Goal: Transaction & Acquisition: Purchase product/service

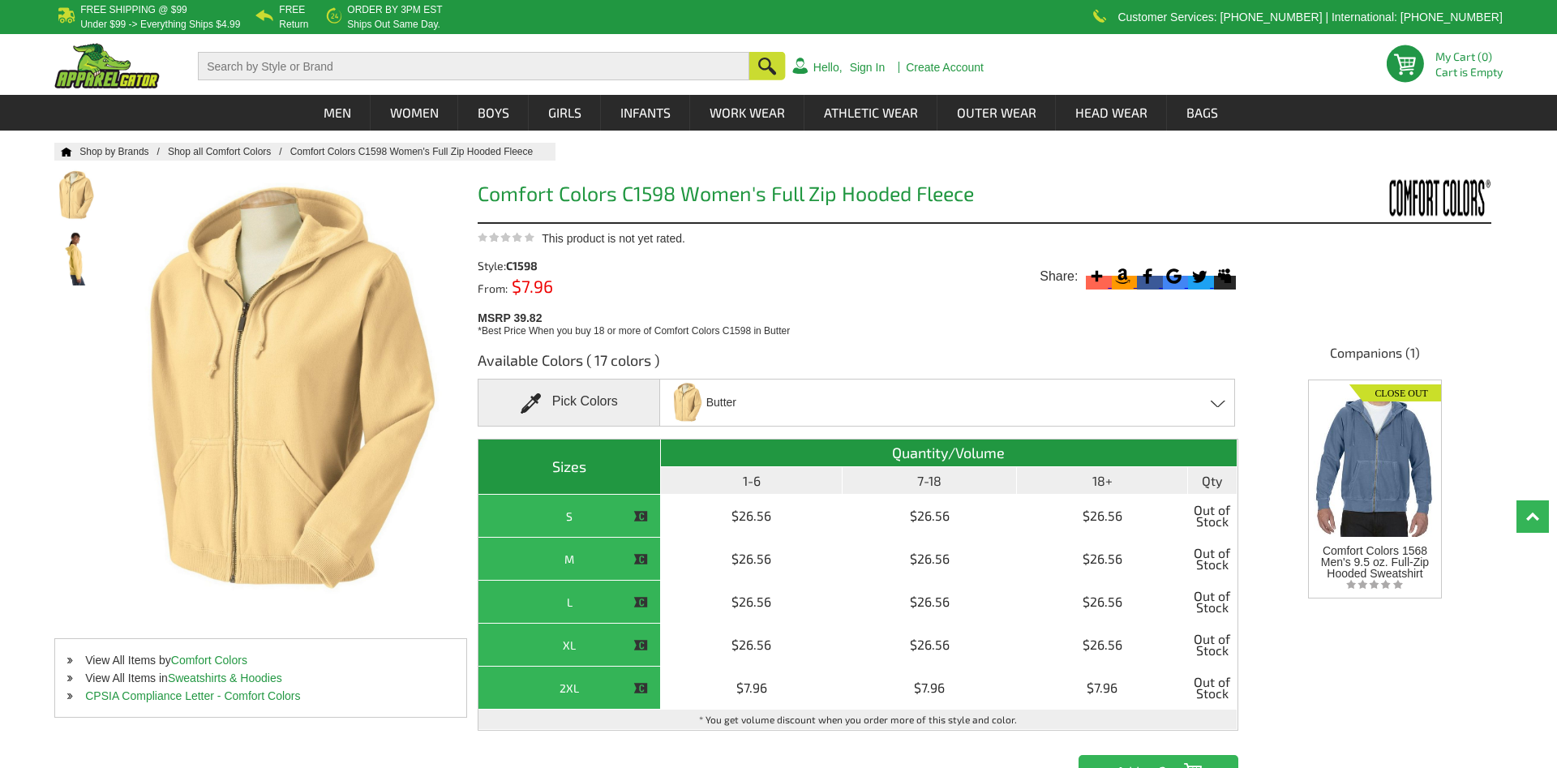
scroll to position [165, 0]
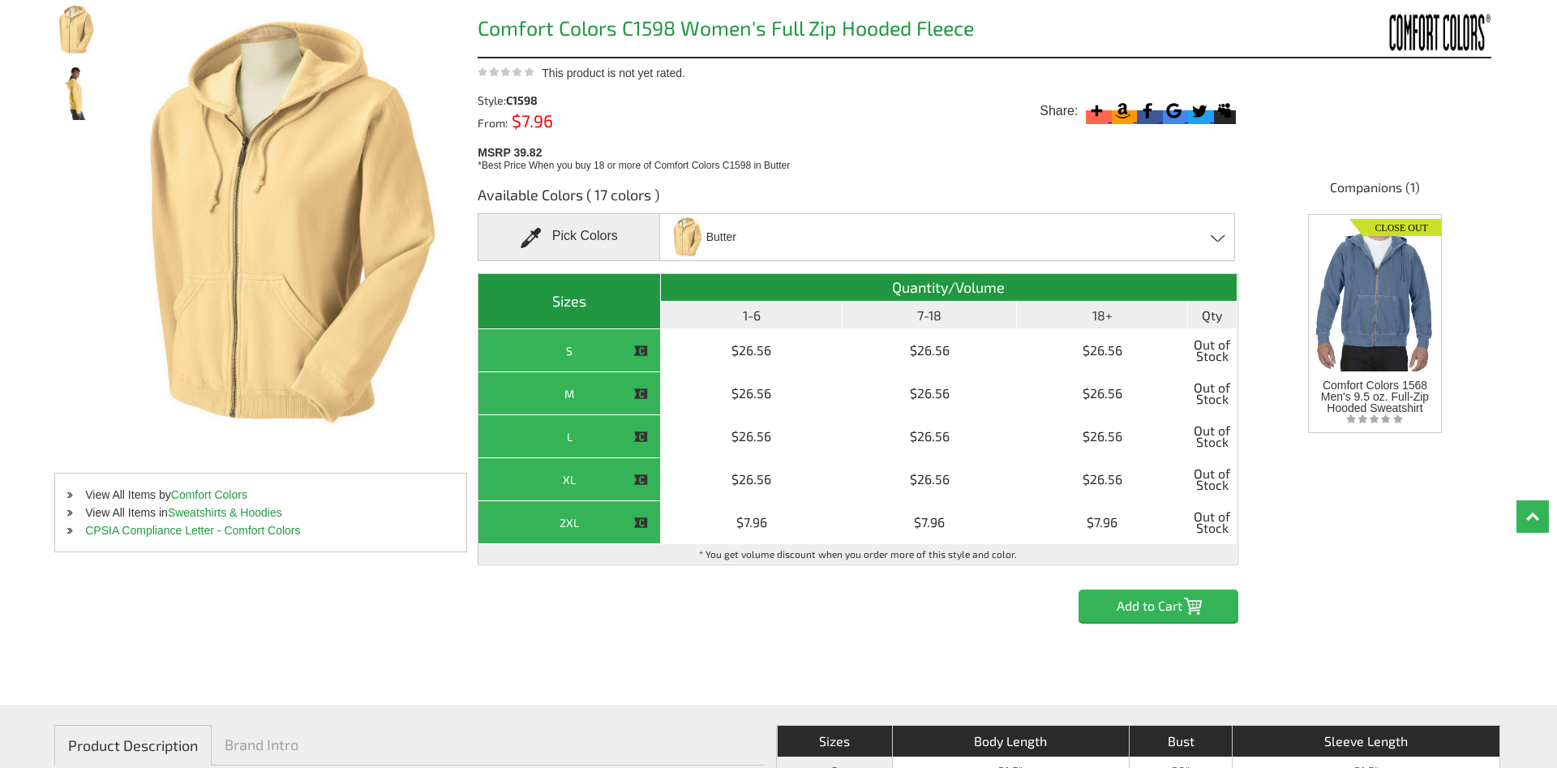
click at [716, 227] on span "Butter" at bounding box center [721, 237] width 30 height 28
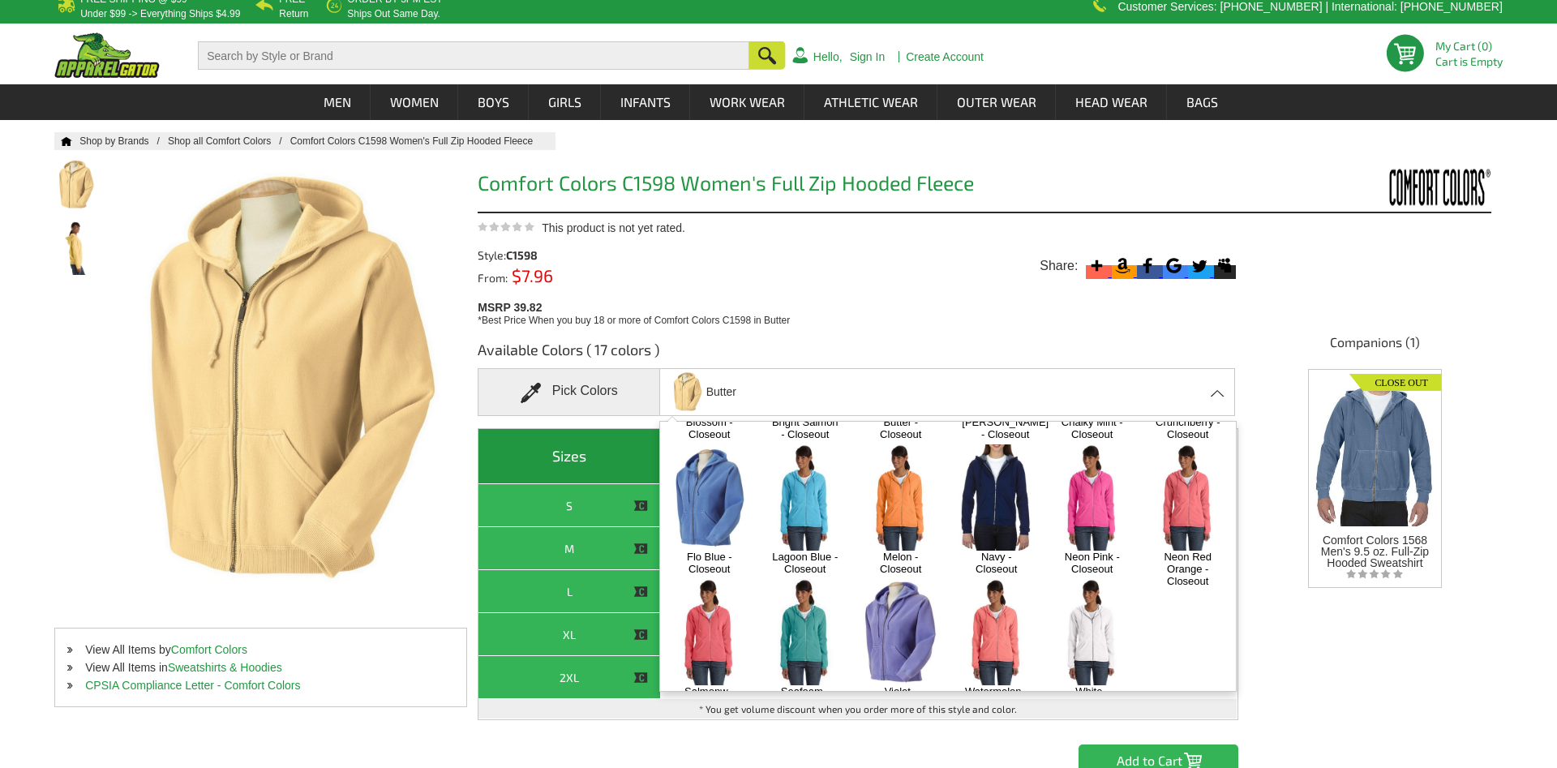
scroll to position [0, 0]
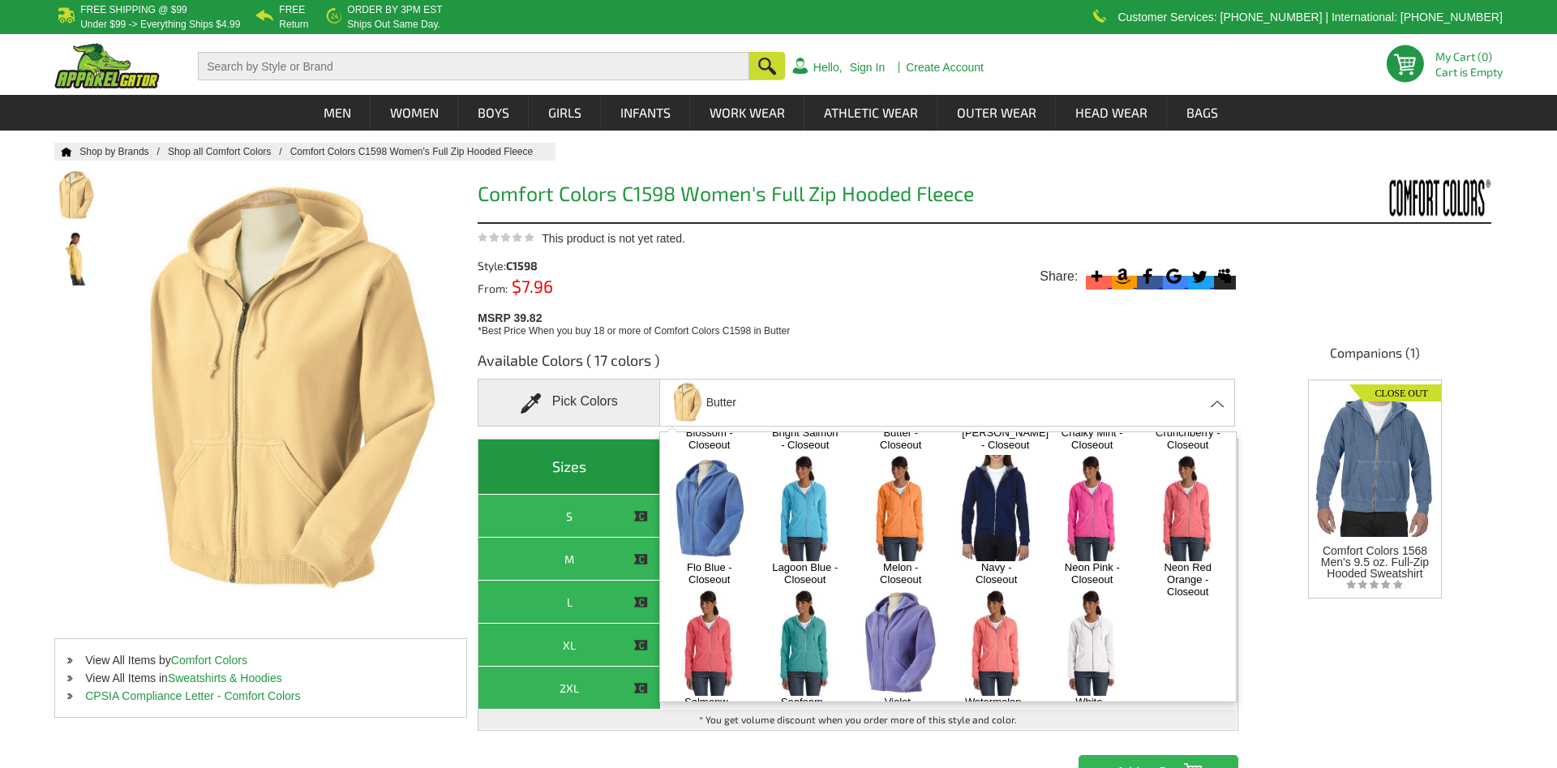
click at [1091, 513] on img at bounding box center [1091, 508] width 85 height 106
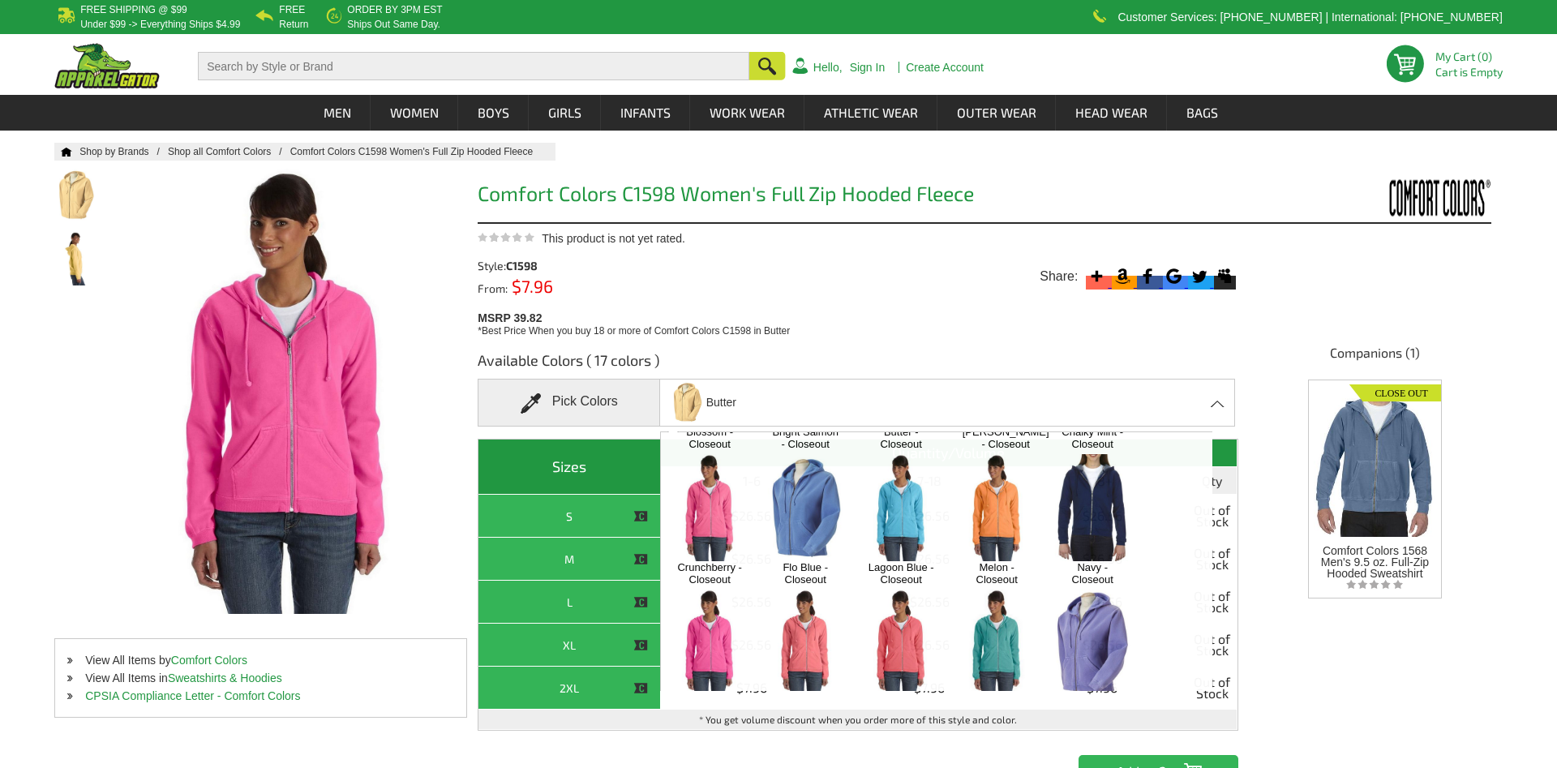
scroll to position [142, 0]
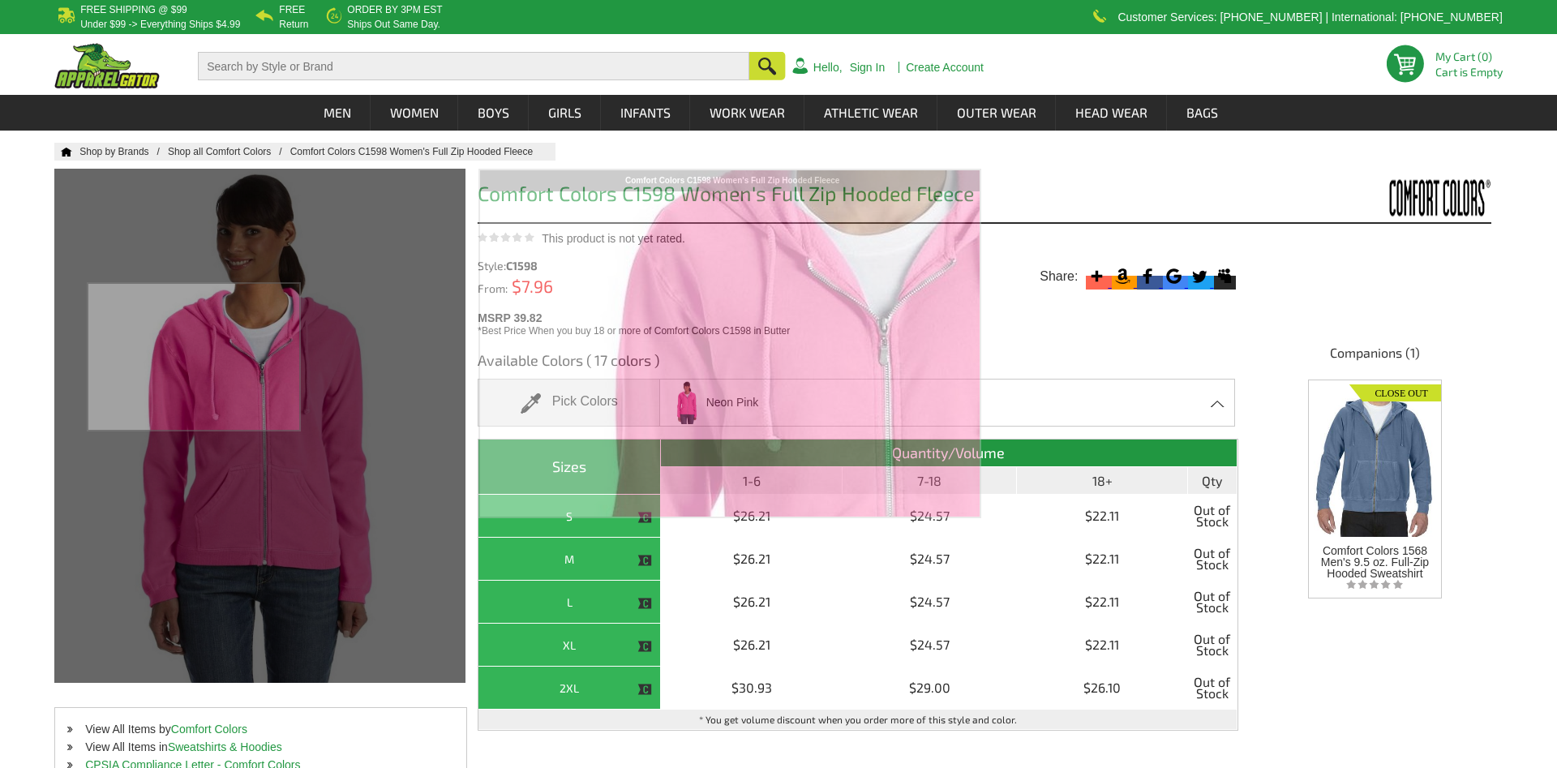
click at [195, 358] on div at bounding box center [232, 391] width 356 height 445
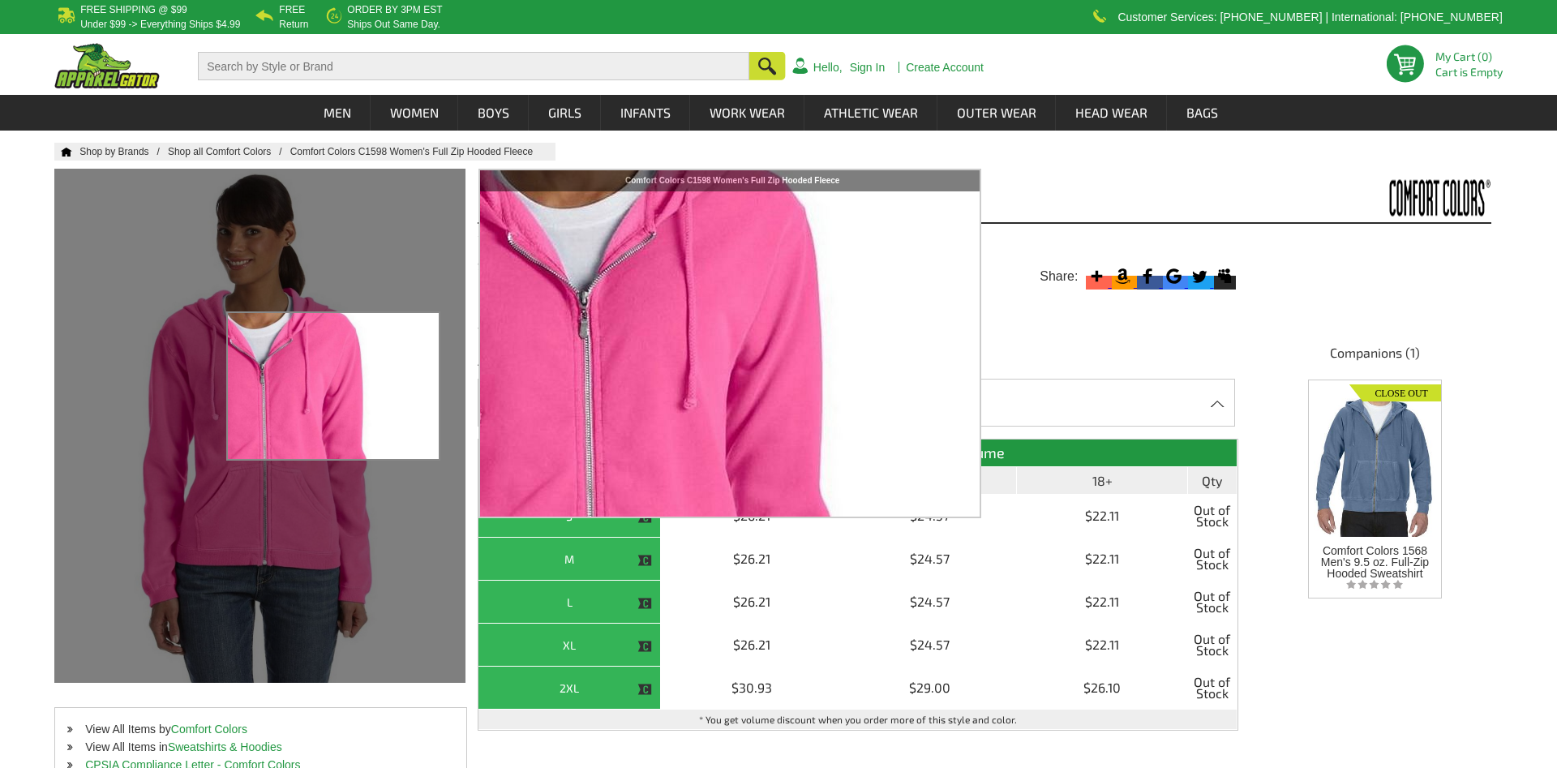
click at [299, 388] on div at bounding box center [232, 391] width 356 height 445
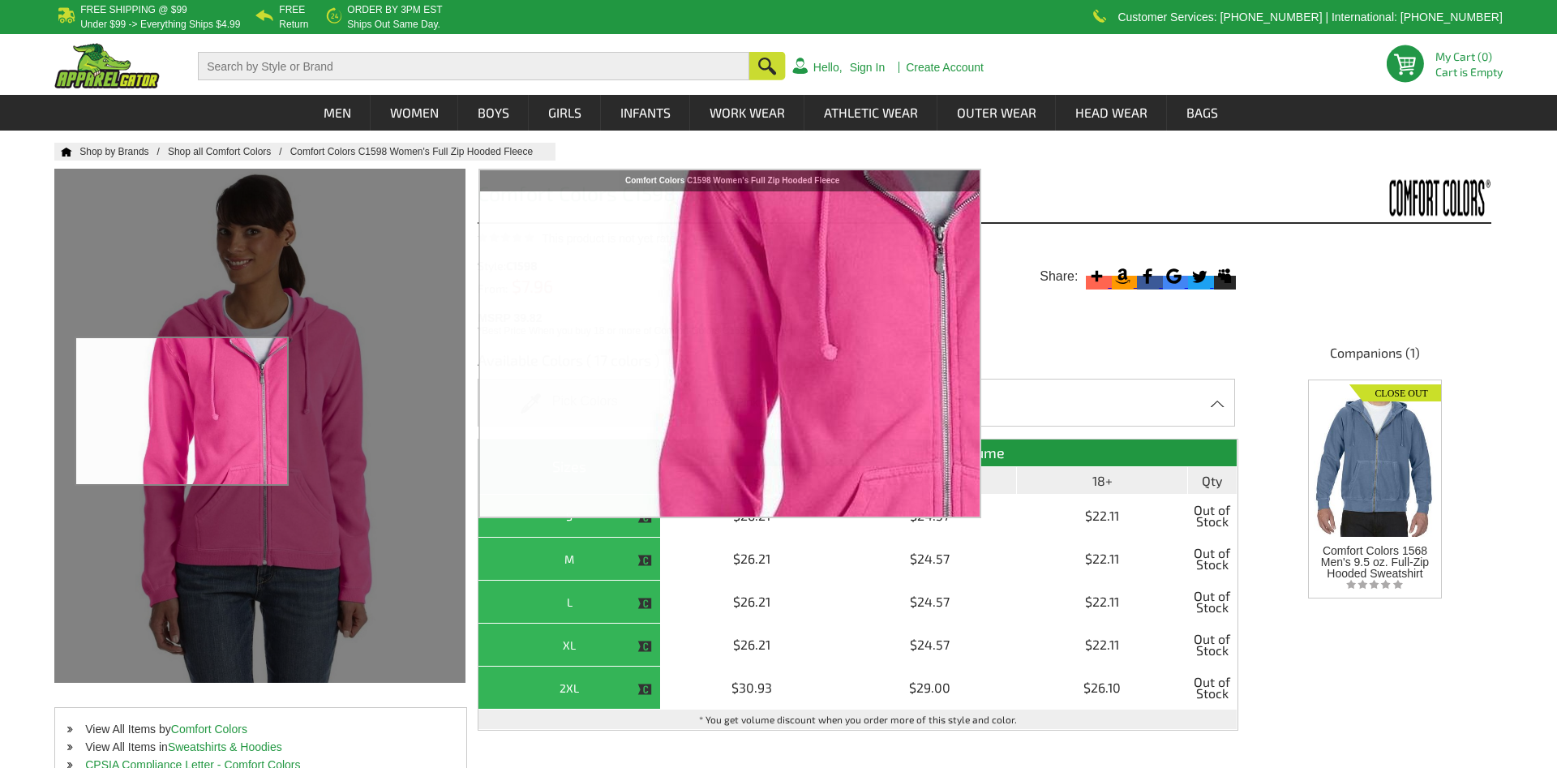
click at [183, 412] on div at bounding box center [232, 391] width 356 height 445
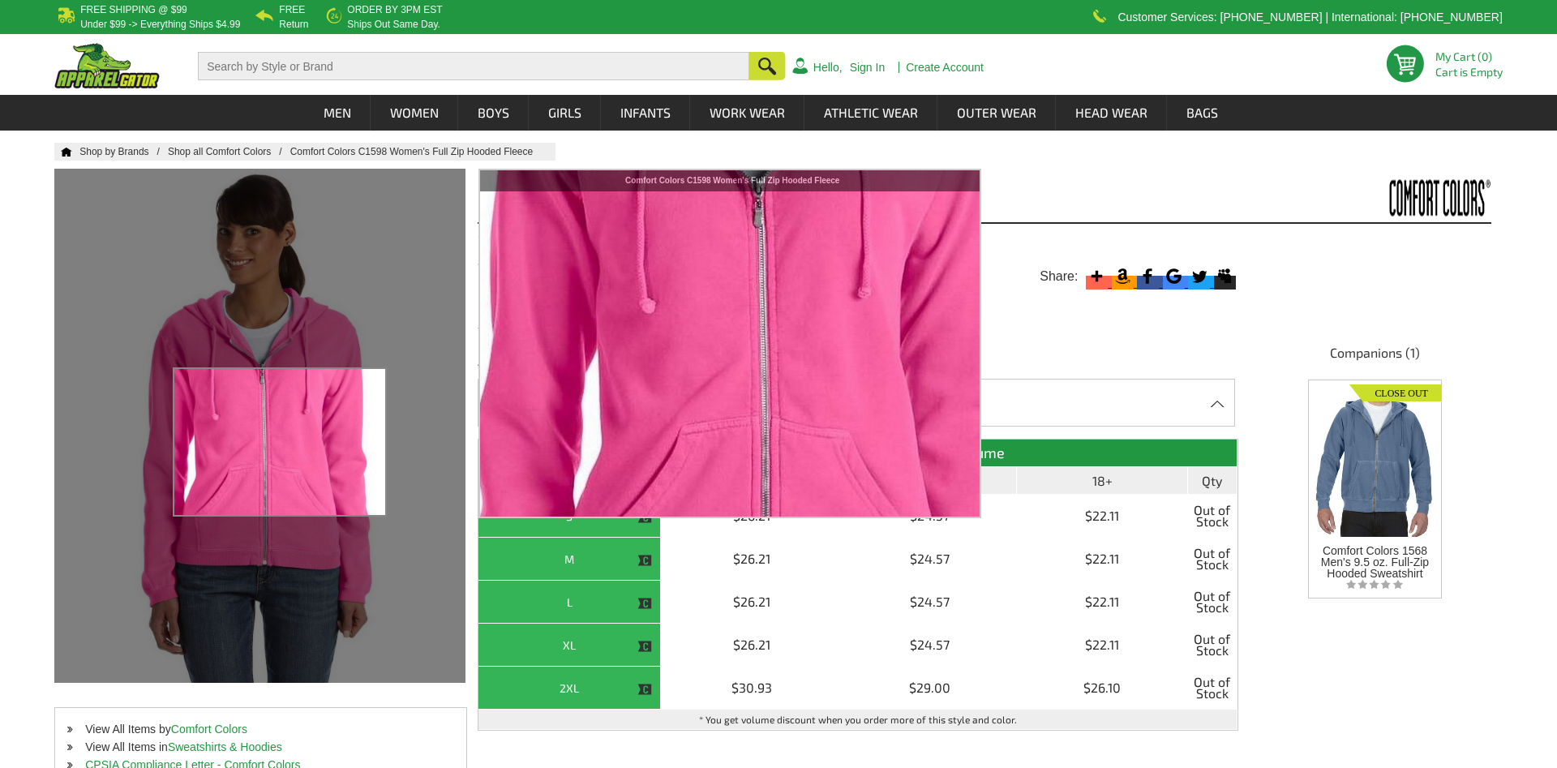
click at [281, 443] on div at bounding box center [232, 391] width 356 height 445
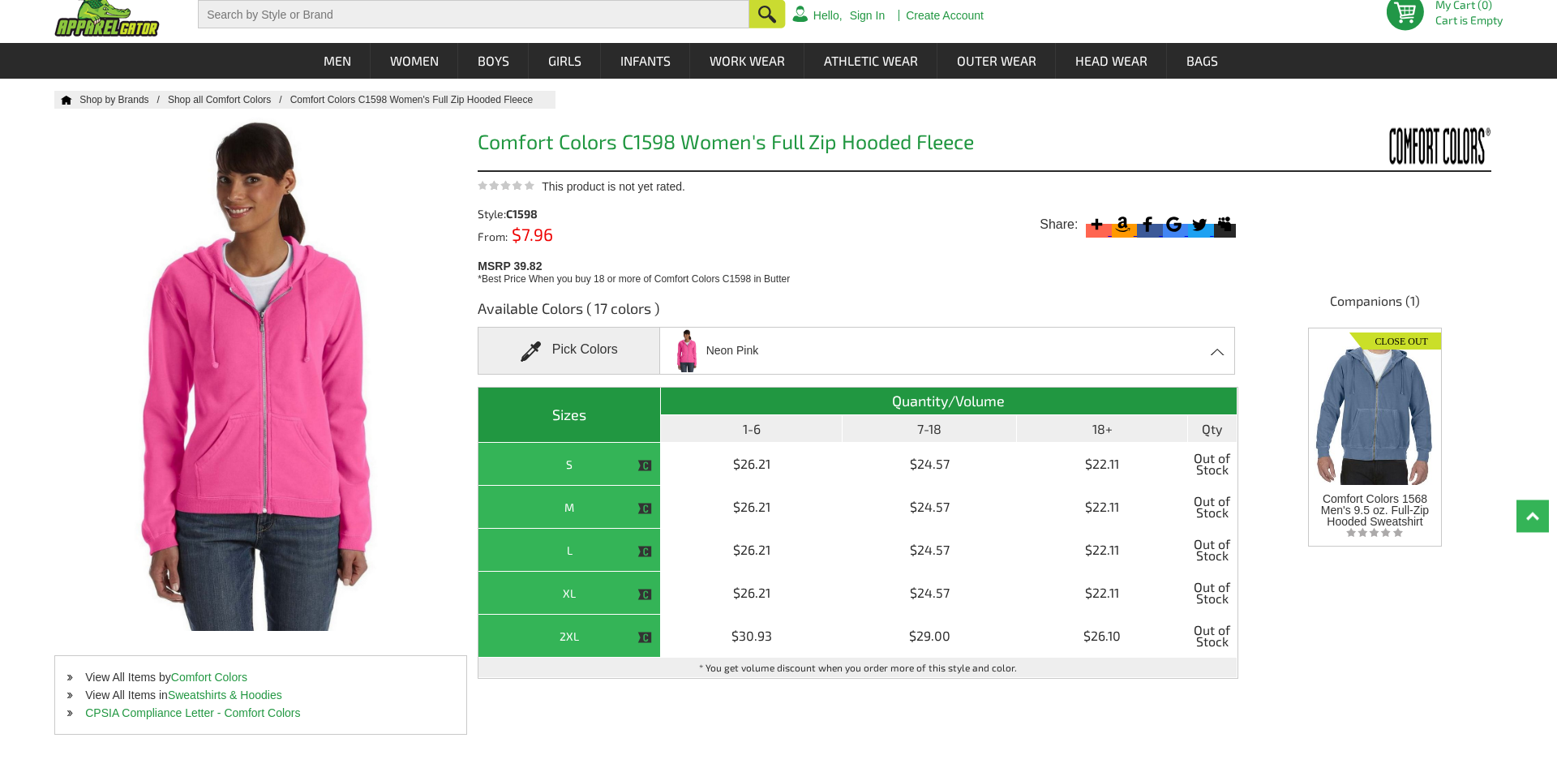
scroll to position [0, 0]
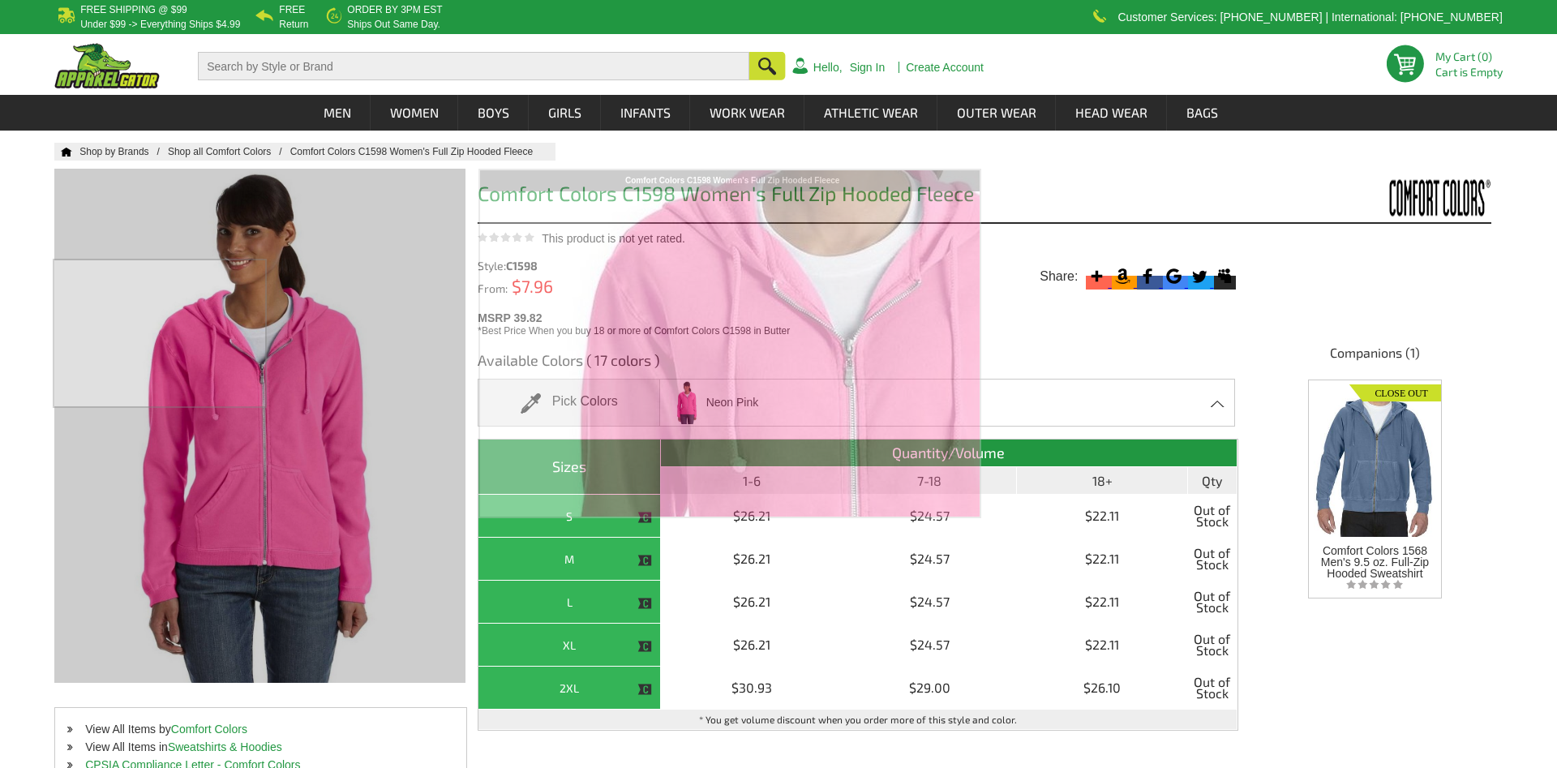
click at [126, 328] on div at bounding box center [232, 391] width 356 height 445
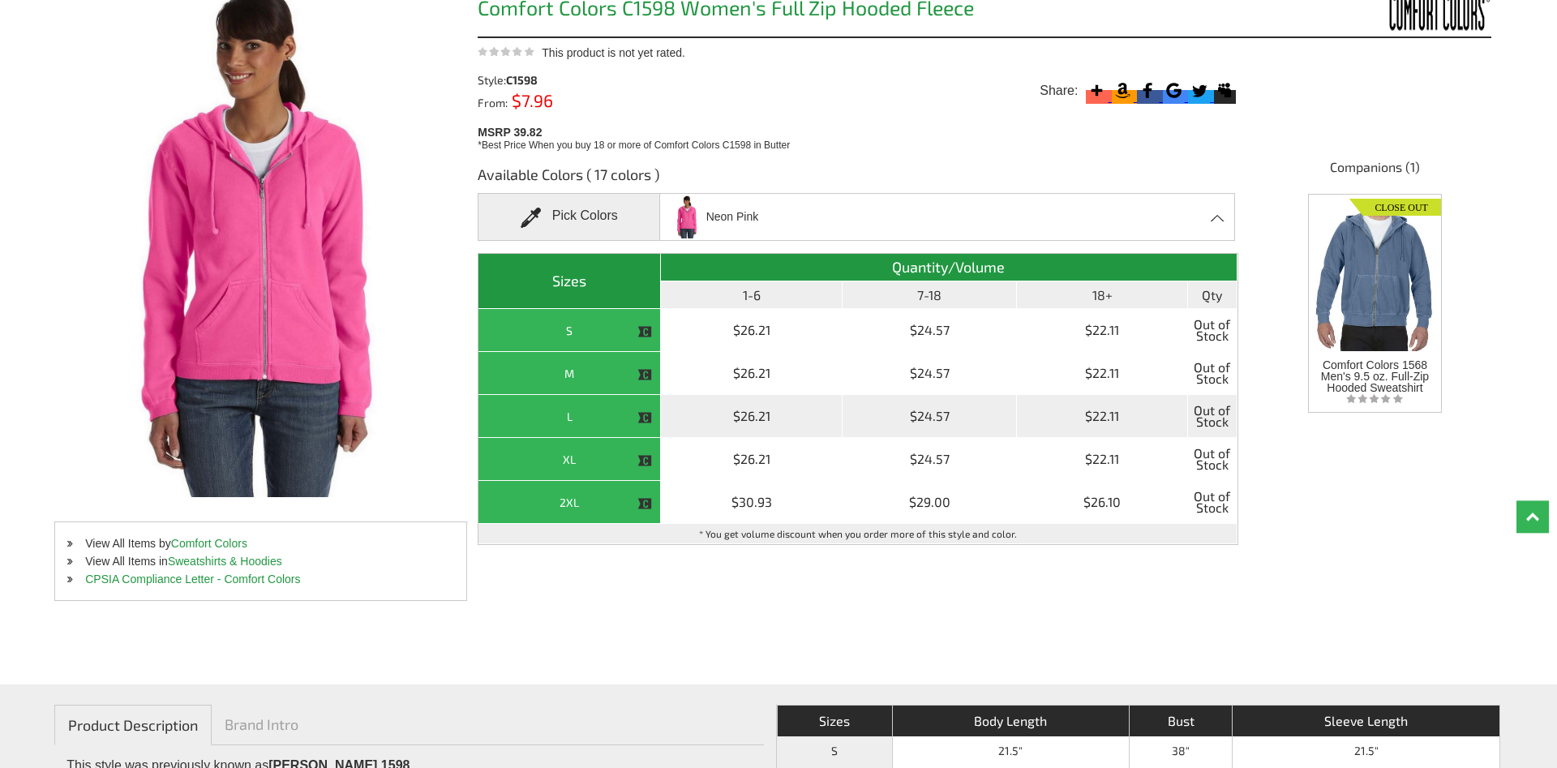
scroll to position [165, 0]
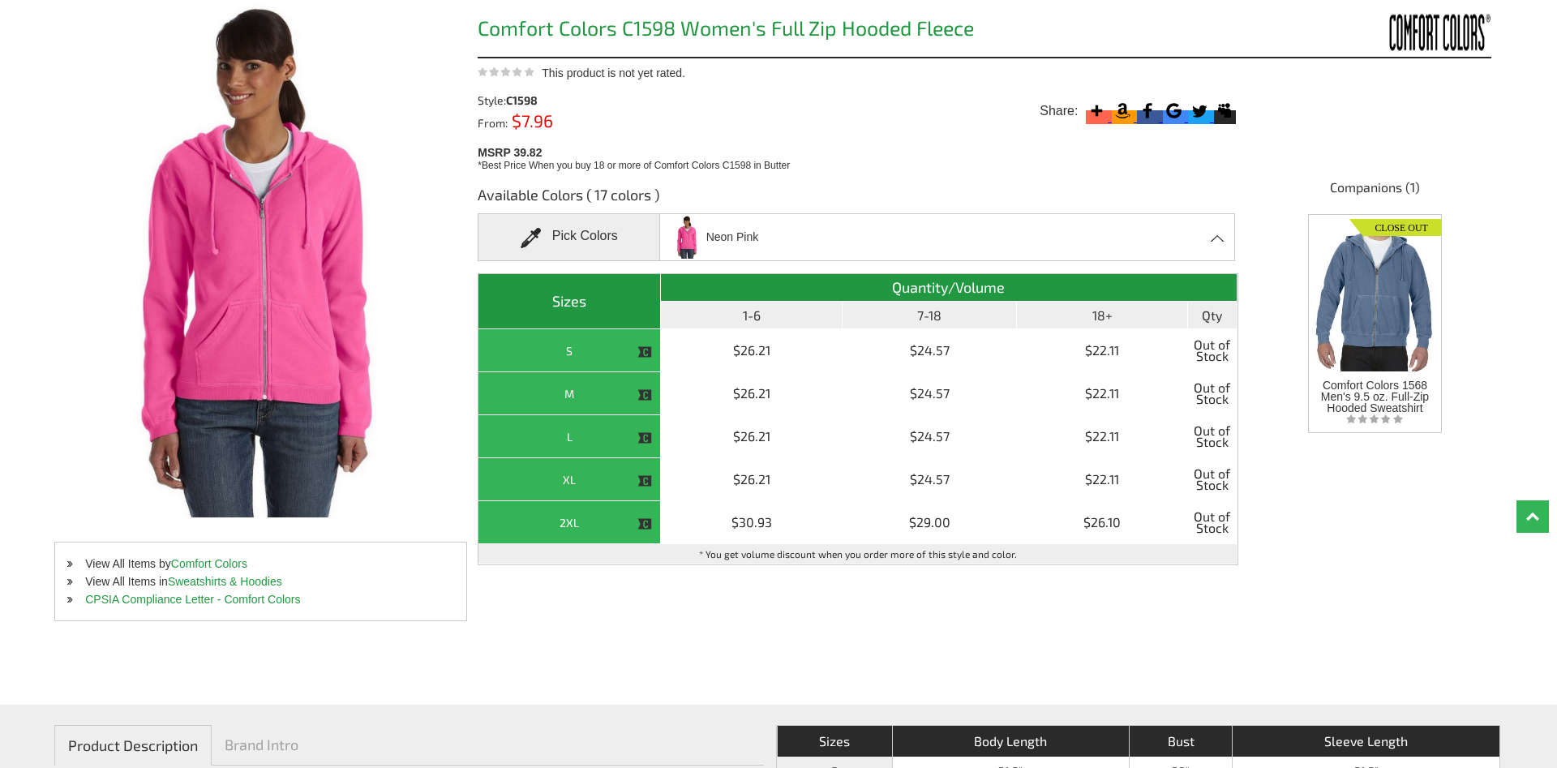
click at [756, 252] on span "Neon Pink" at bounding box center [713, 237] width 90 height 46
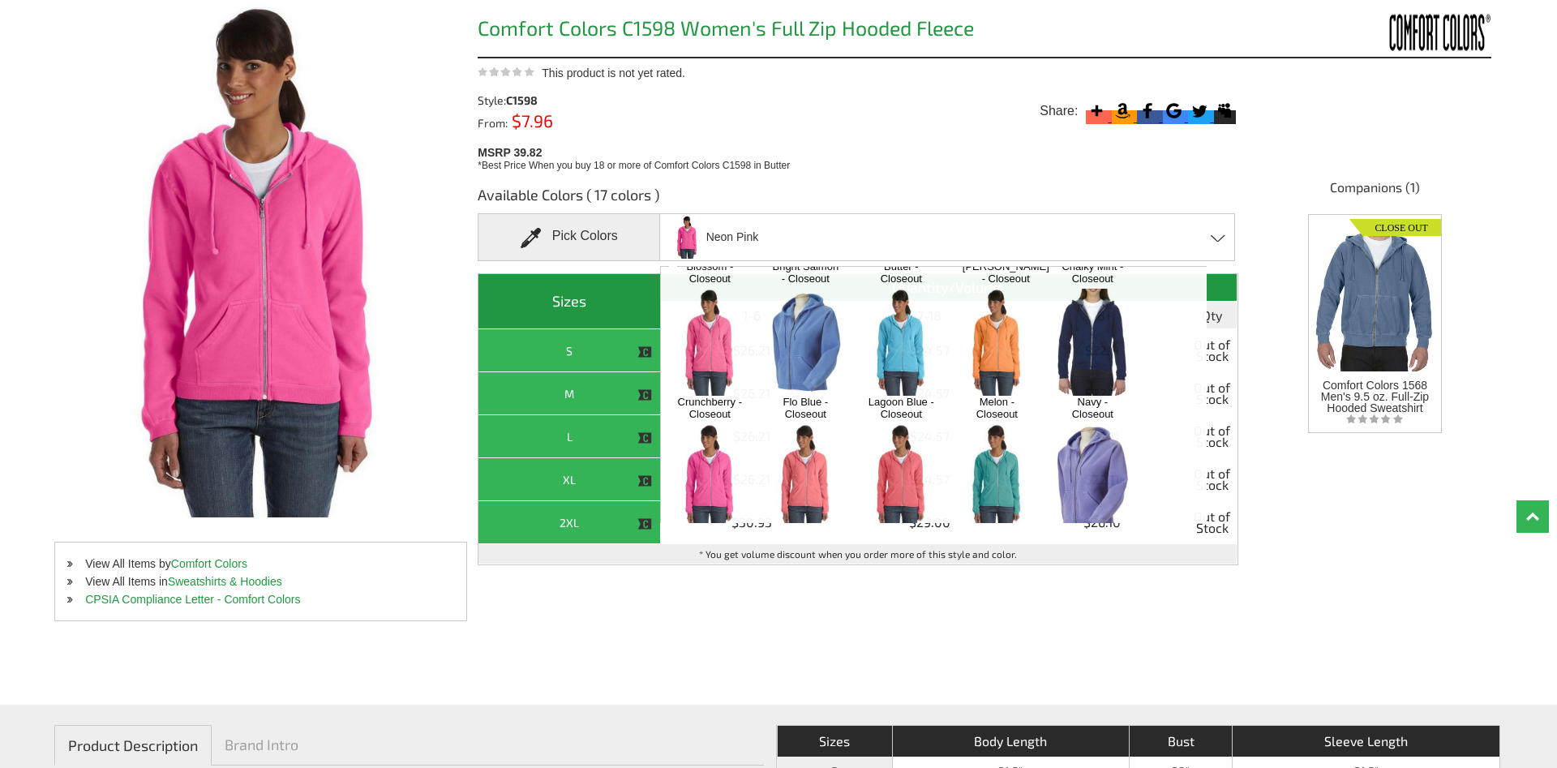
scroll to position [142, 0]
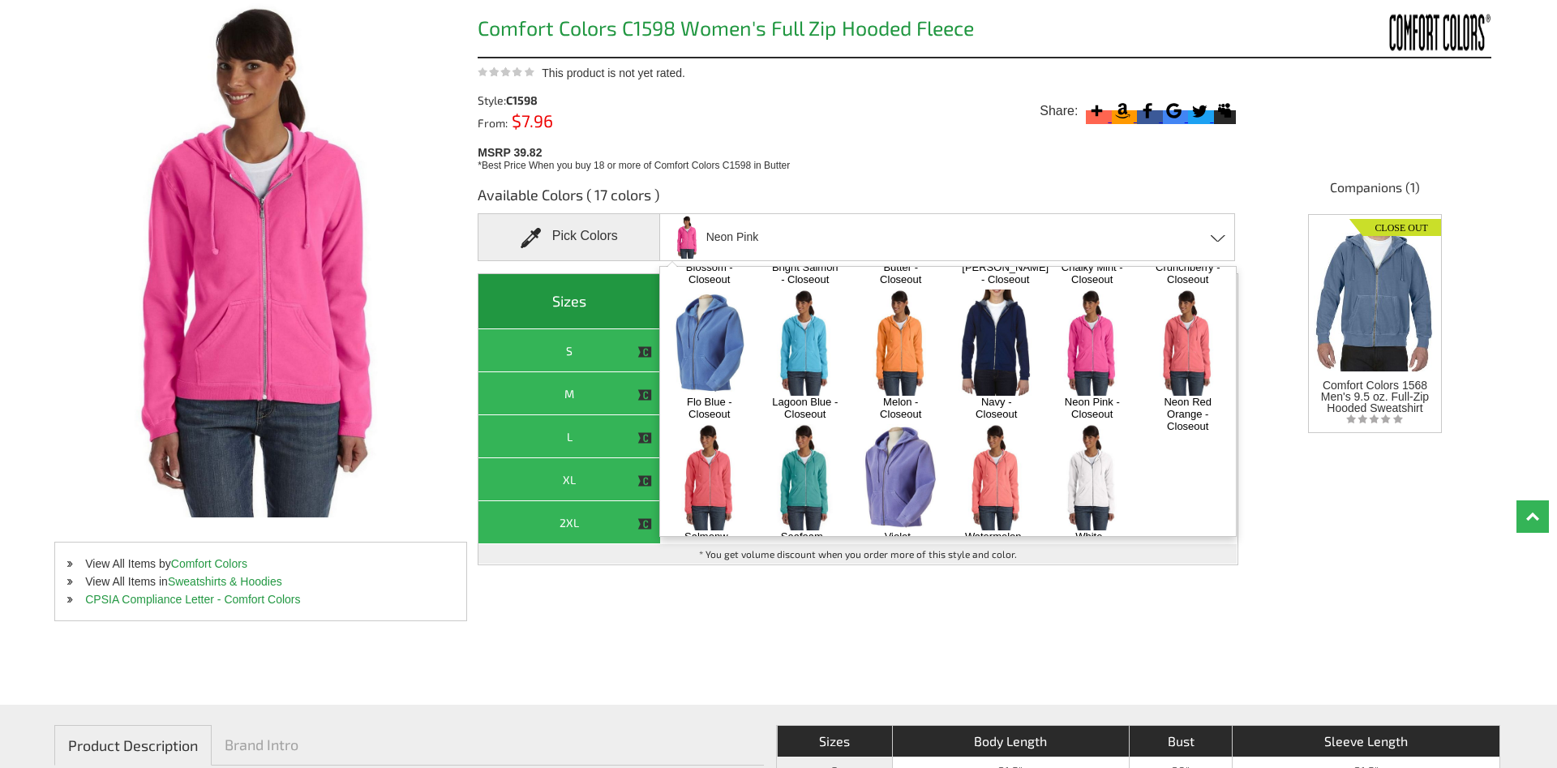
click at [1087, 322] on img at bounding box center [1091, 343] width 85 height 106
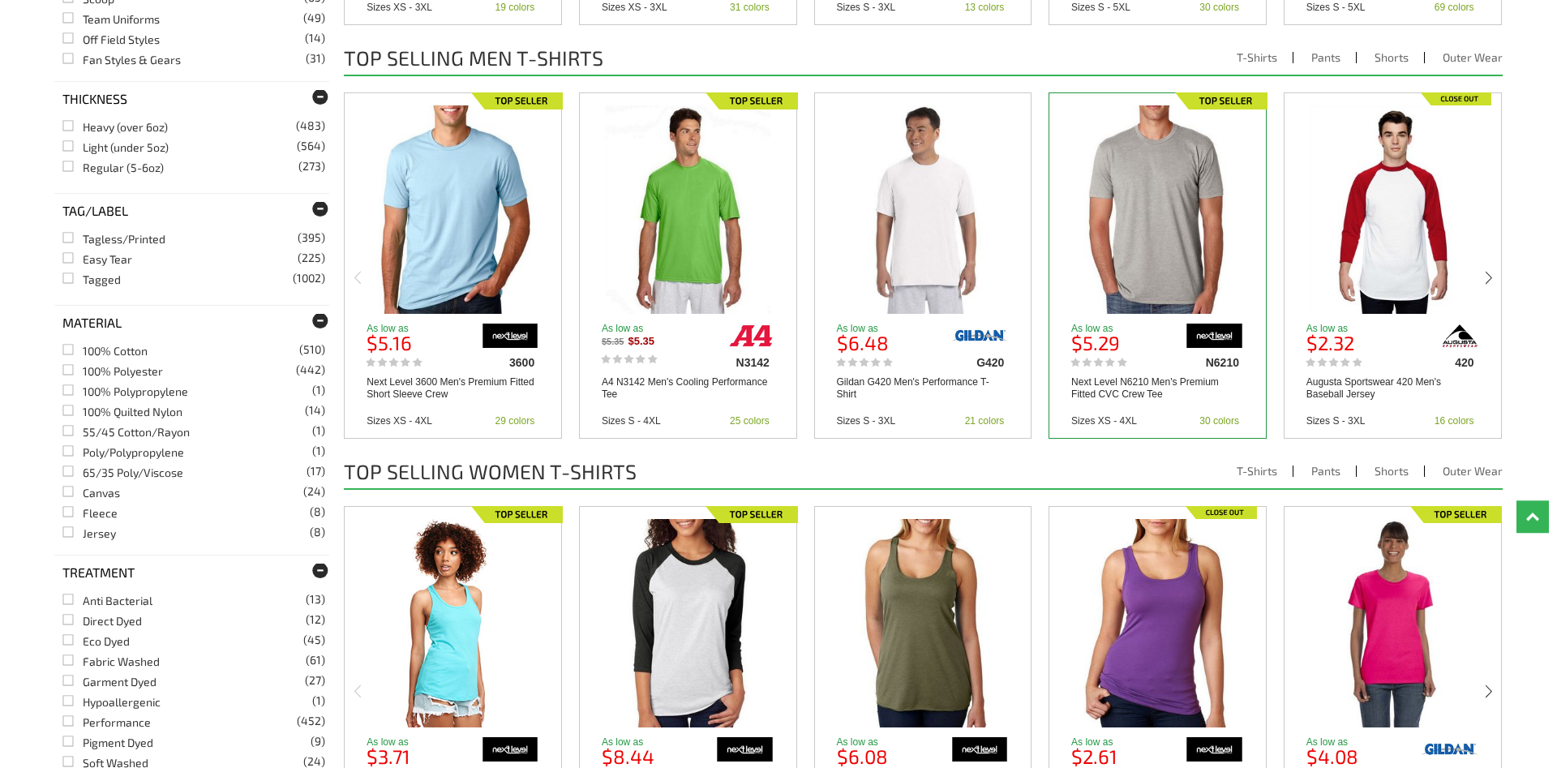
scroll to position [1489, 0]
